Goal: Transaction & Acquisition: Subscribe to service/newsletter

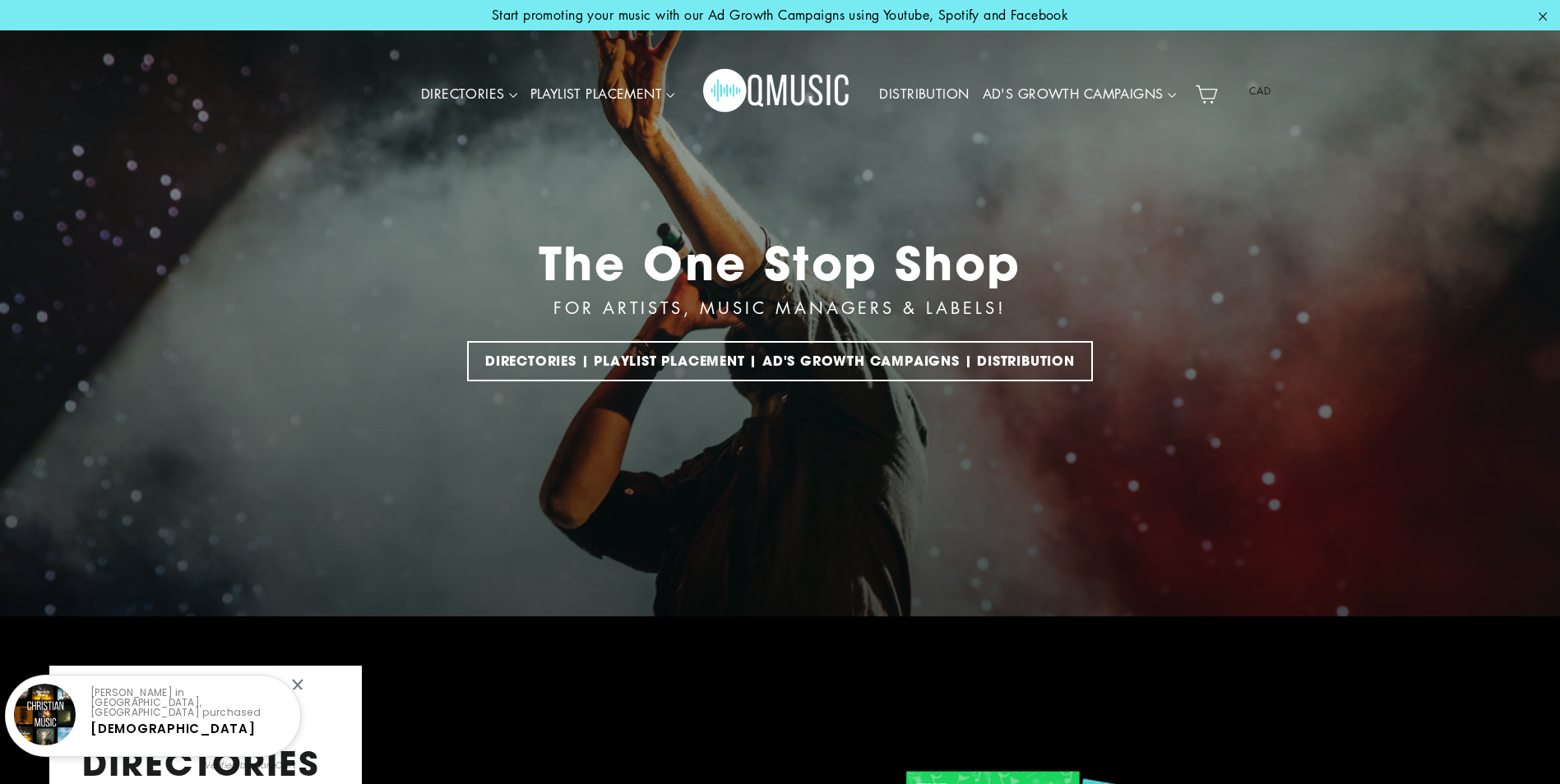
click at [907, 92] on link "DISTRIBUTION" at bounding box center [924, 94] width 103 height 38
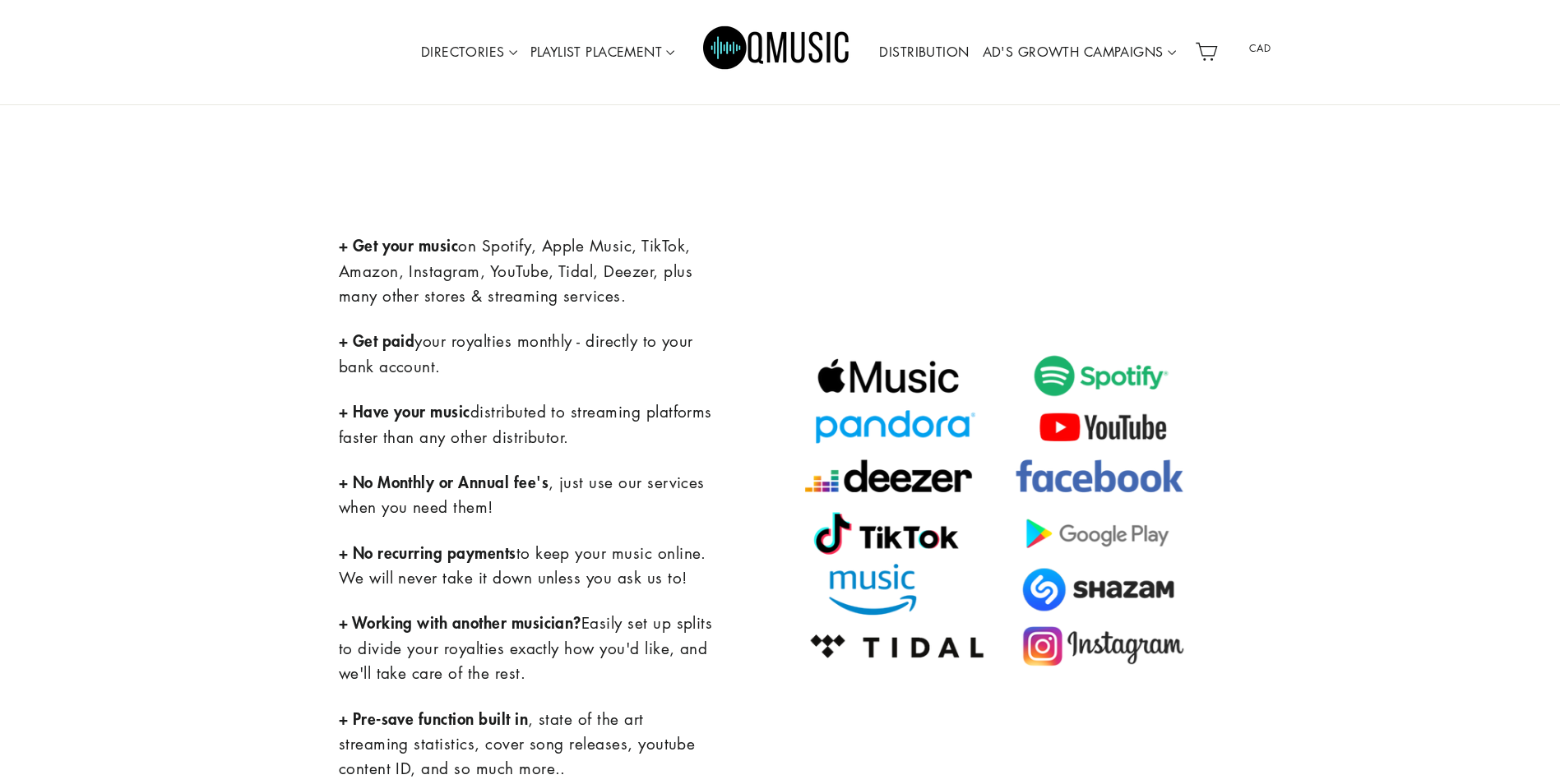
scroll to position [905, 0]
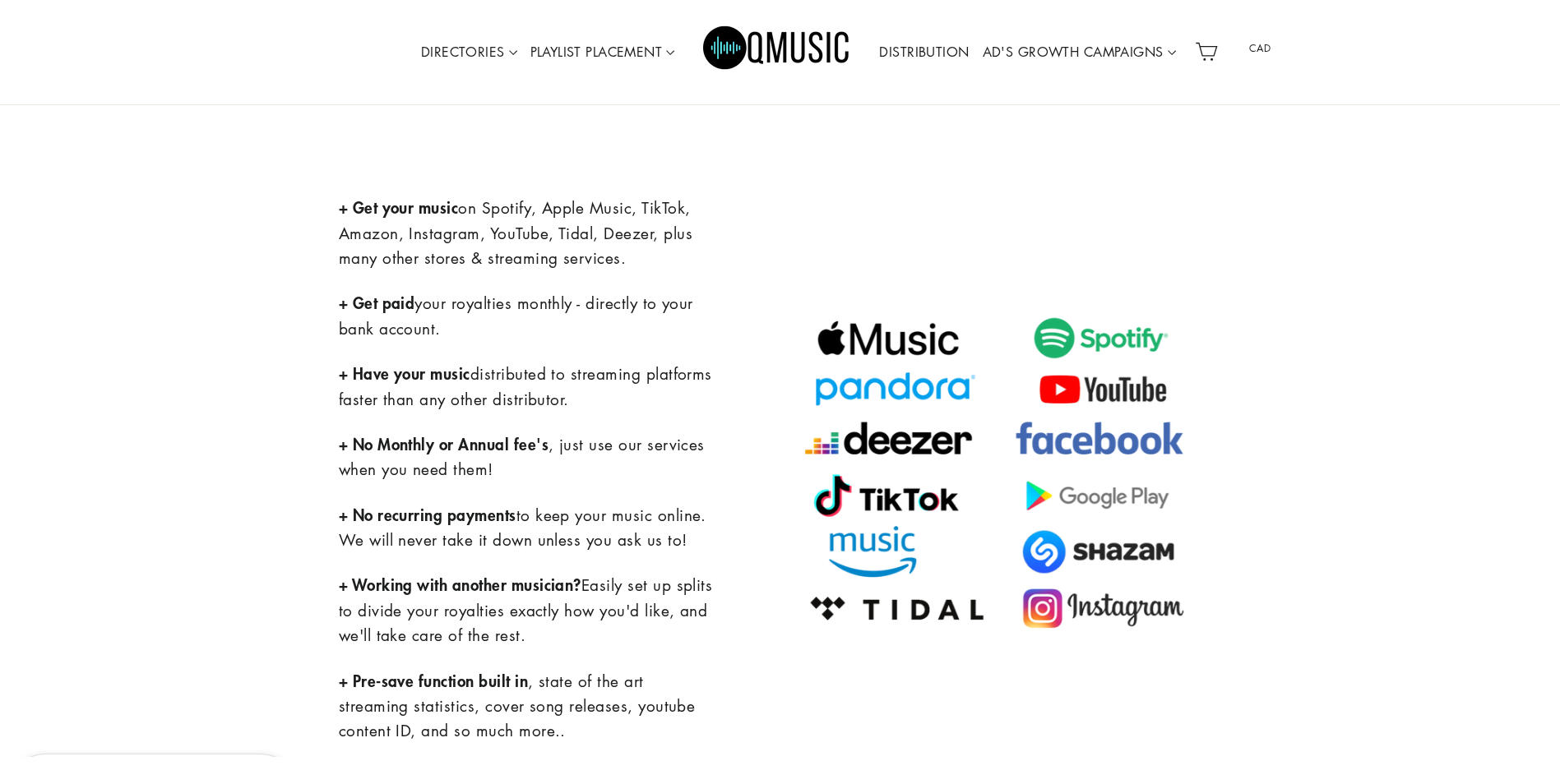
drag, startPoint x: 749, startPoint y: 109, endPoint x: 701, endPoint y: 153, distance: 65.1
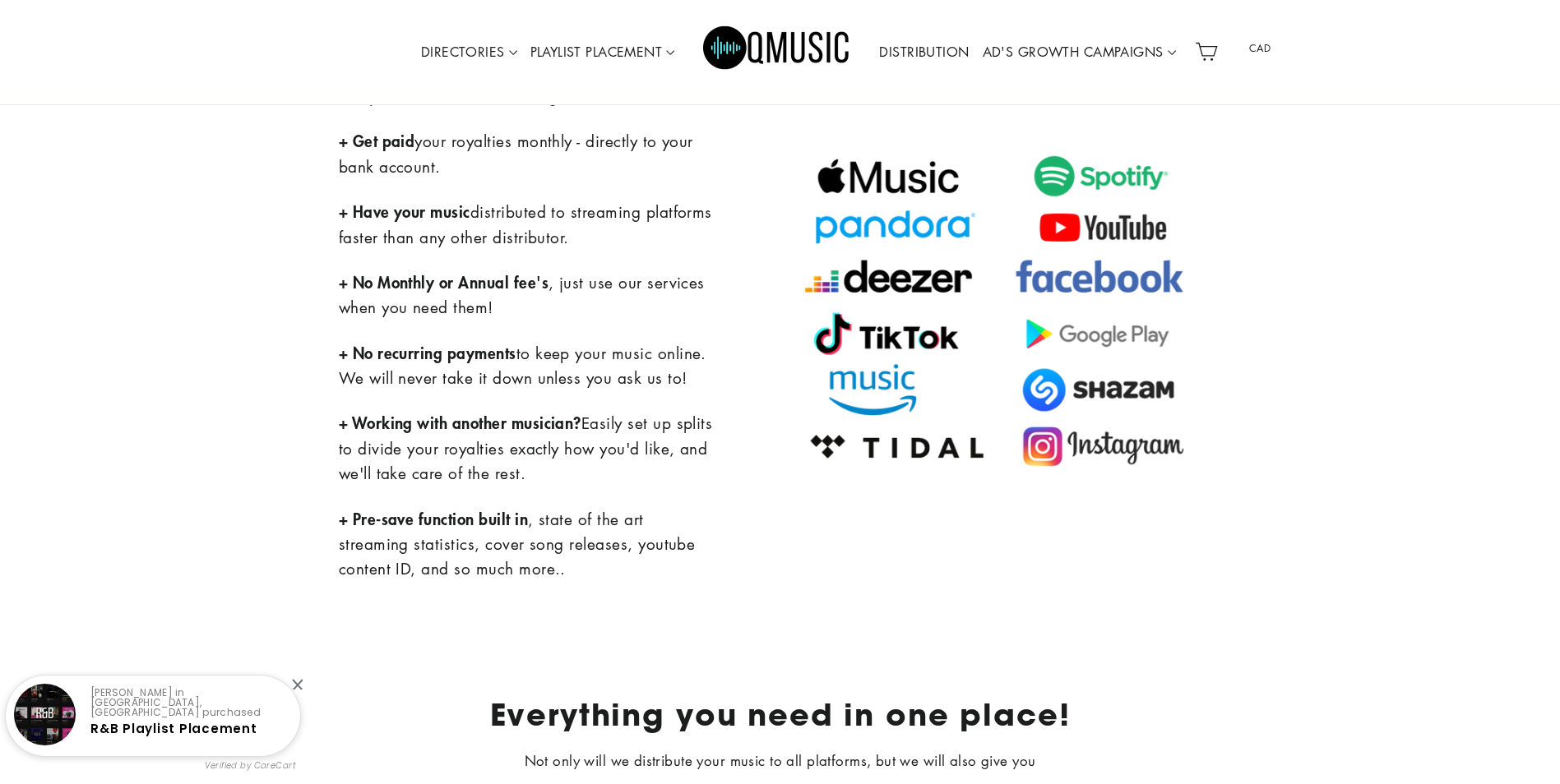
scroll to position [1069, 0]
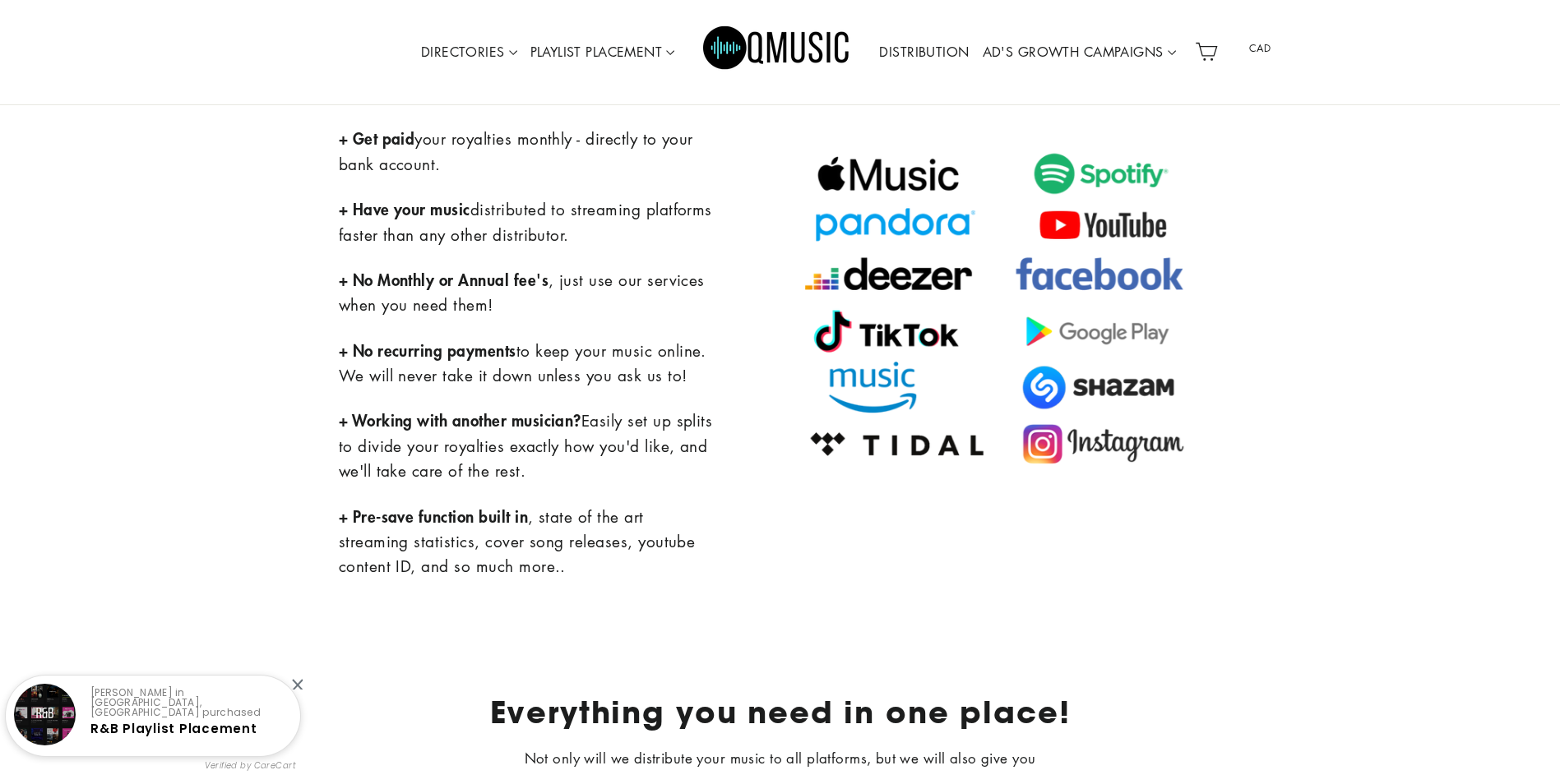
drag, startPoint x: 688, startPoint y: 154, endPoint x: 653, endPoint y: 194, distance: 53.2
click at [653, 194] on div "+ Get your music on Spotify, Apple Music, TikTok, Amazon, Instagram, YouTube, T…" at bounding box center [527, 305] width 375 height 548
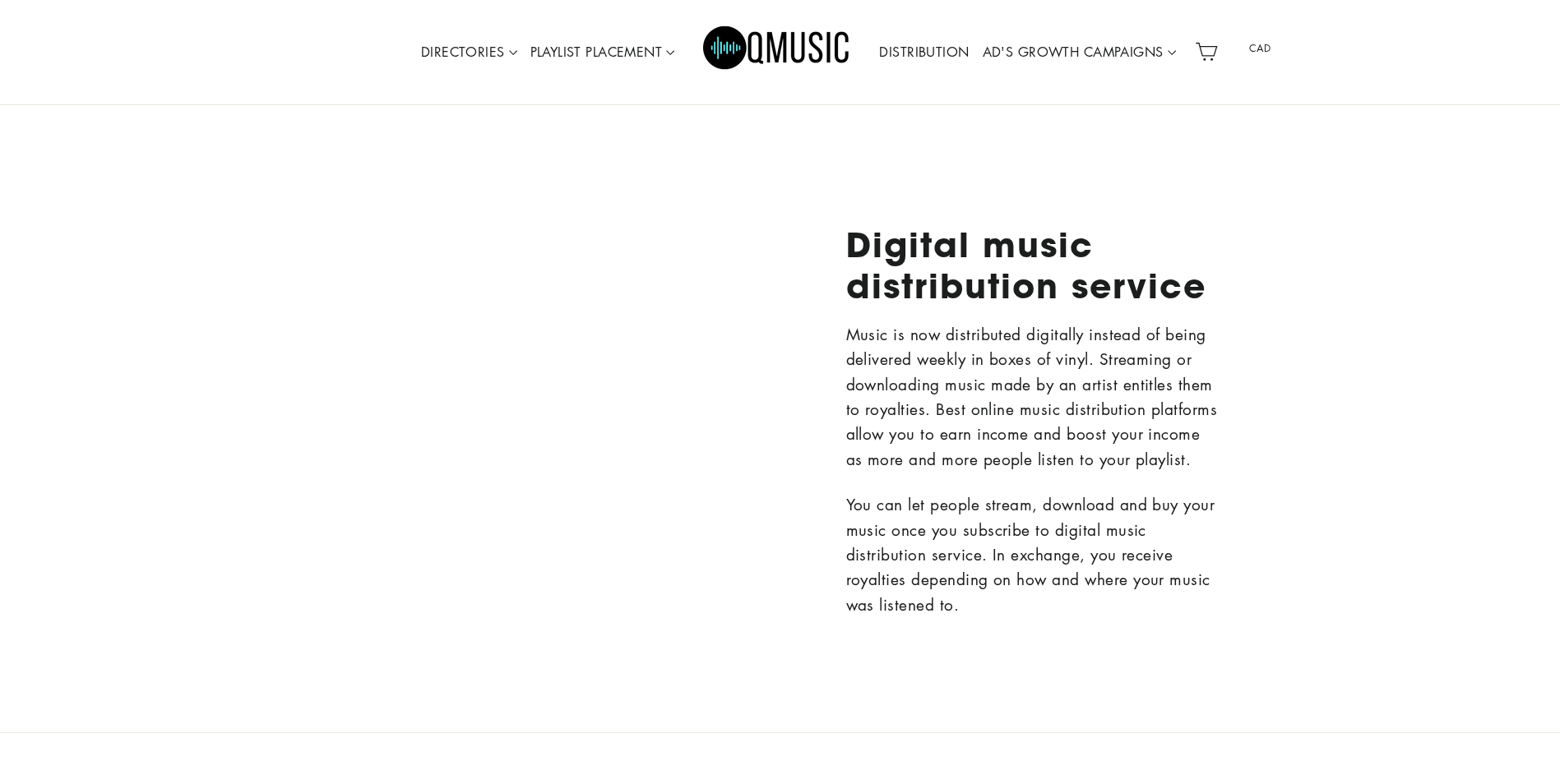
drag, startPoint x: 659, startPoint y: 179, endPoint x: 668, endPoint y: 155, distance: 25.6
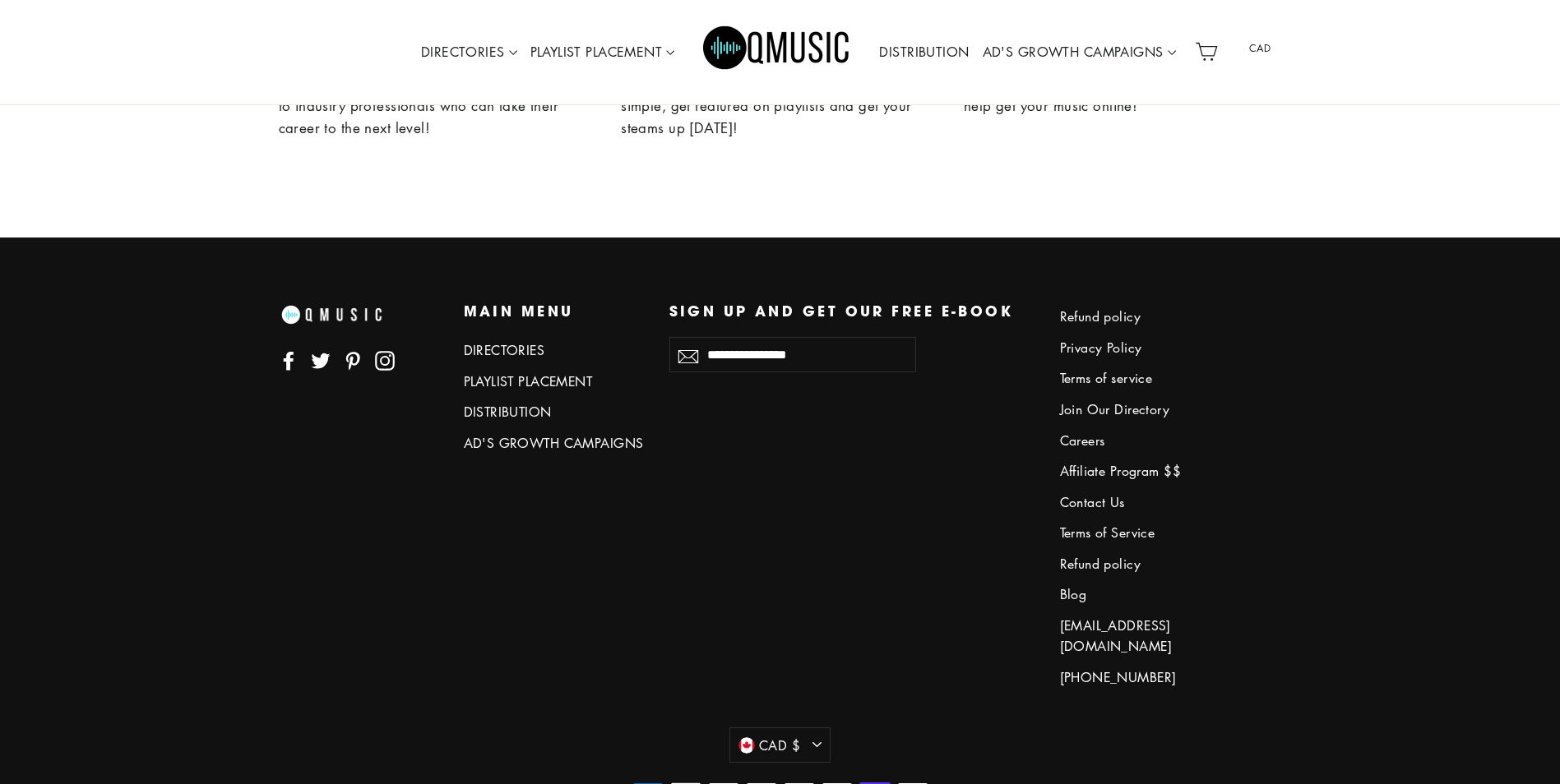
scroll to position [4697, 0]
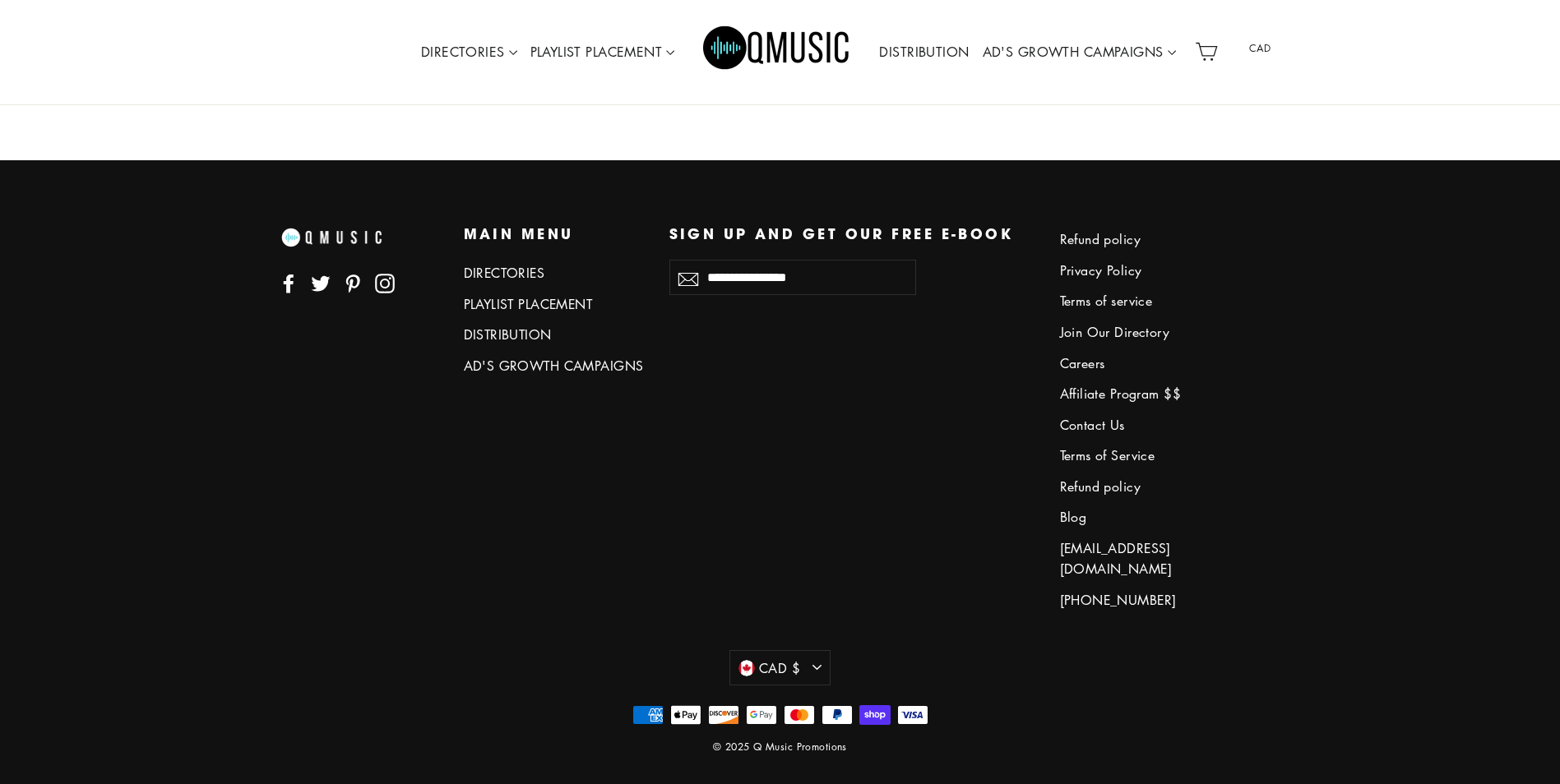
drag, startPoint x: 689, startPoint y: 131, endPoint x: 331, endPoint y: -48, distance: 400.3
